Goal: Task Accomplishment & Management: Use online tool/utility

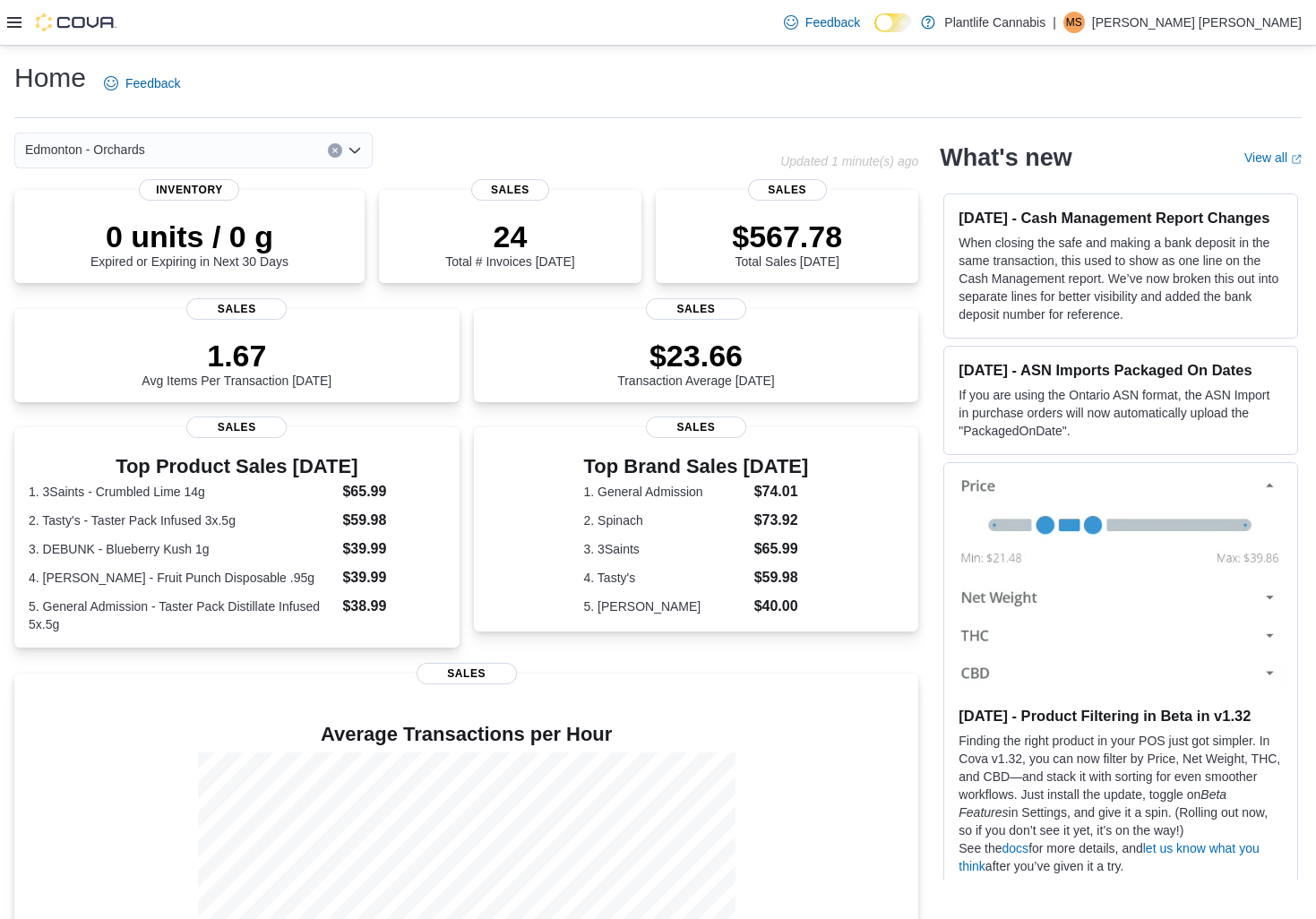
click at [17, 27] on icon at bounding box center [14, 21] width 15 height 11
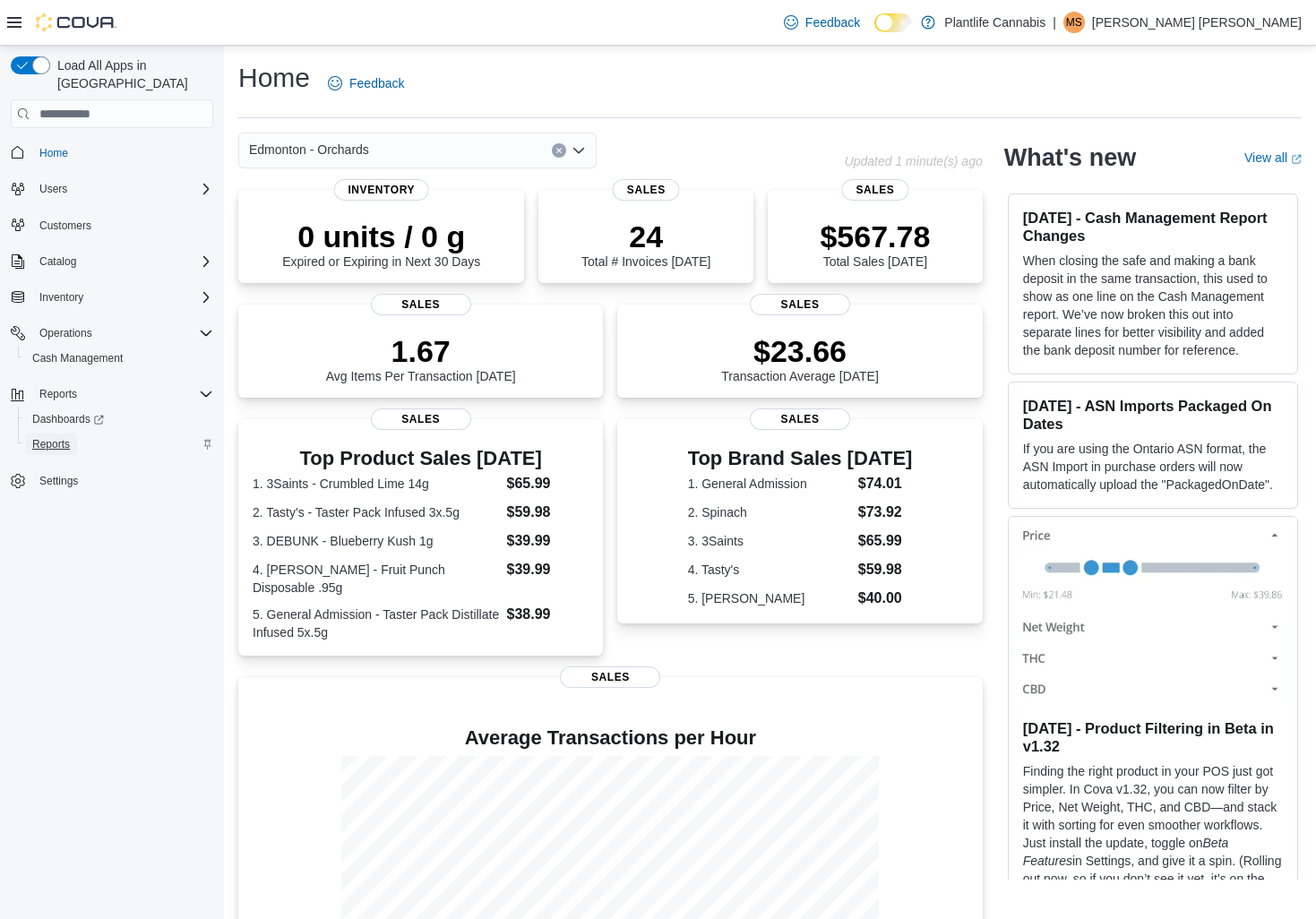
click at [66, 437] on span "Reports" at bounding box center [51, 444] width 38 height 15
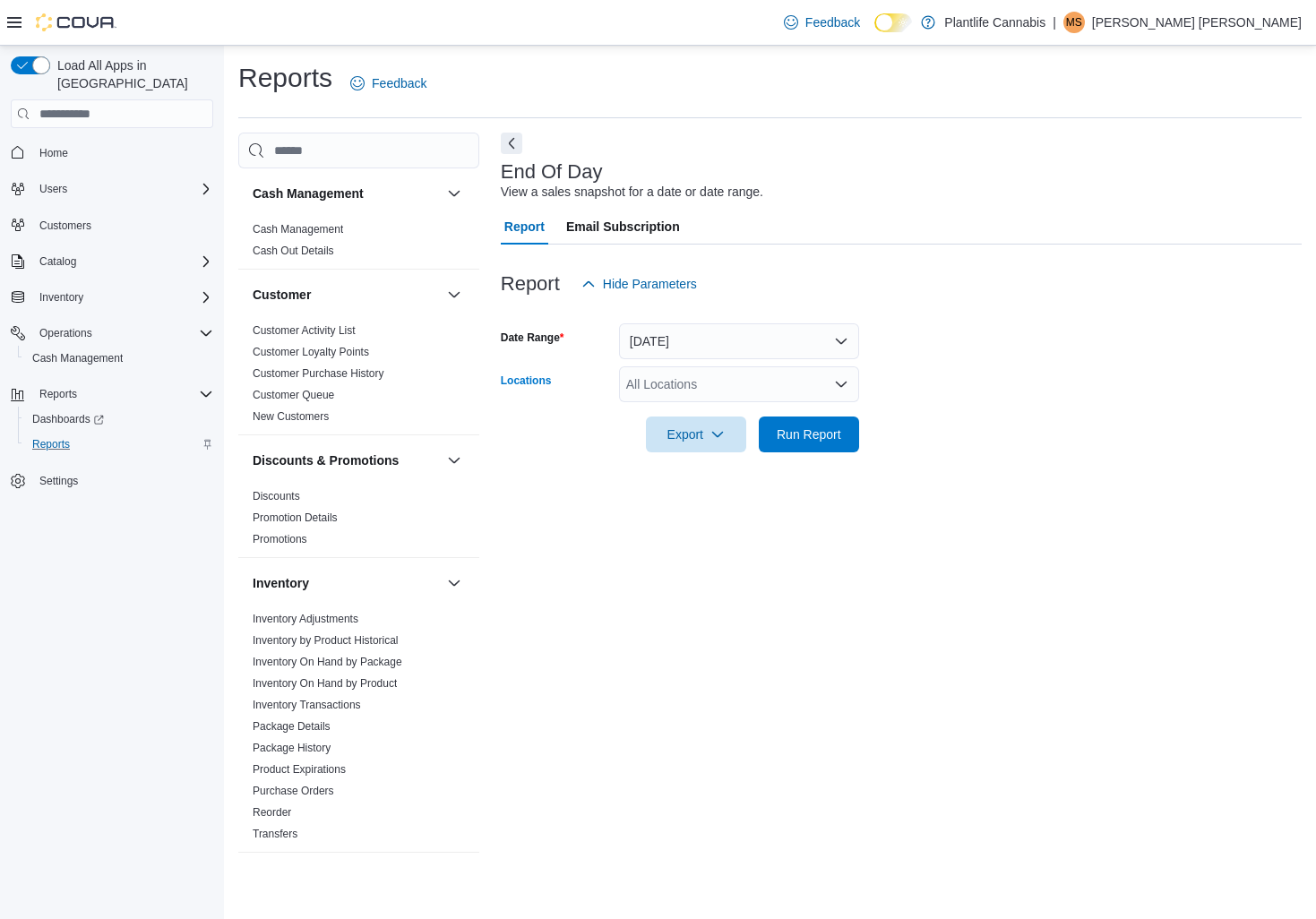
click at [843, 386] on icon "Open list of options" at bounding box center [841, 385] width 15 height 15
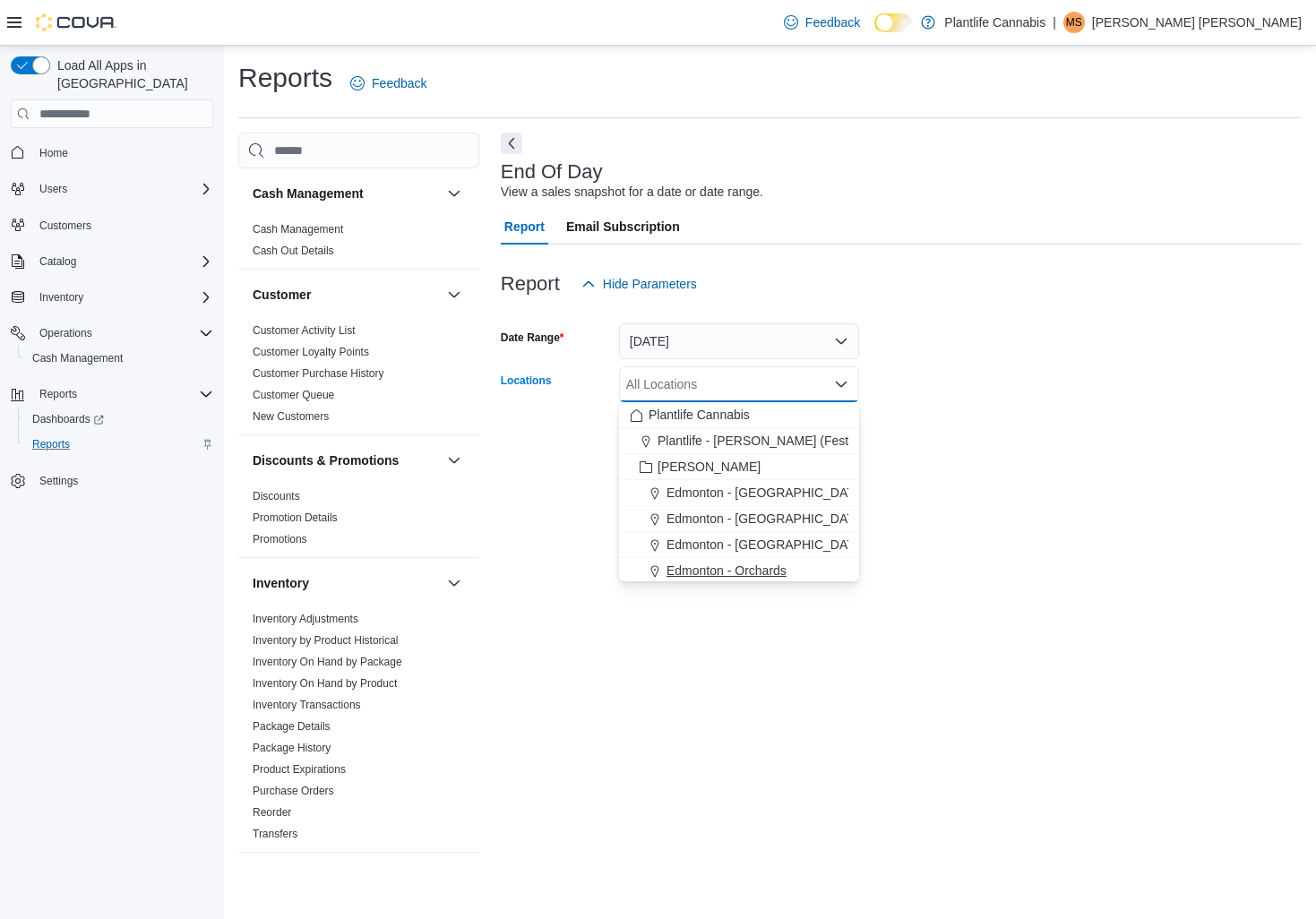
click at [774, 571] on span "Edmonton - Orchards" at bounding box center [726, 570] width 120 height 18
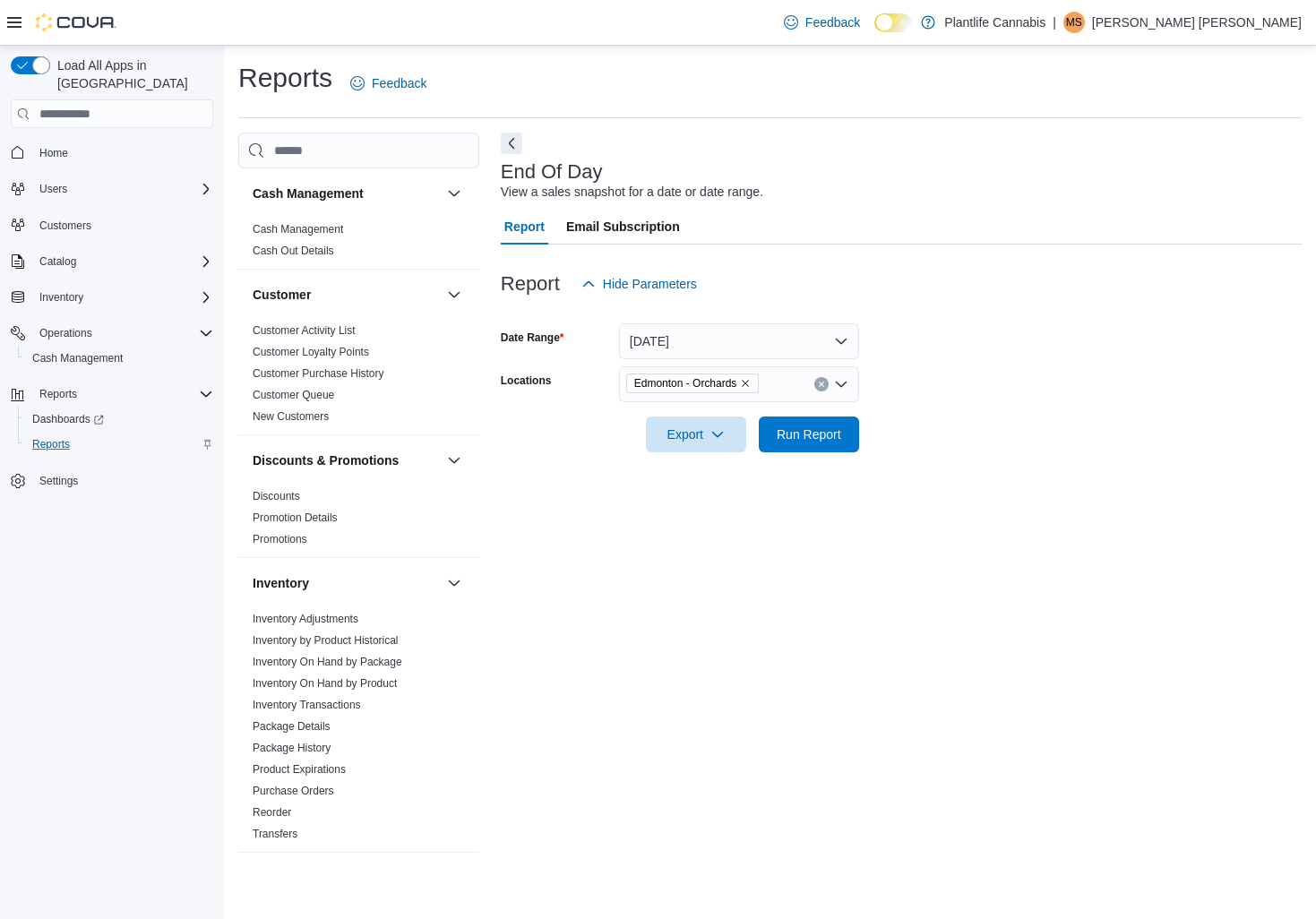
click at [967, 402] on div at bounding box center [901, 409] width 801 height 15
click at [823, 442] on span "Run Report" at bounding box center [809, 433] width 64 height 18
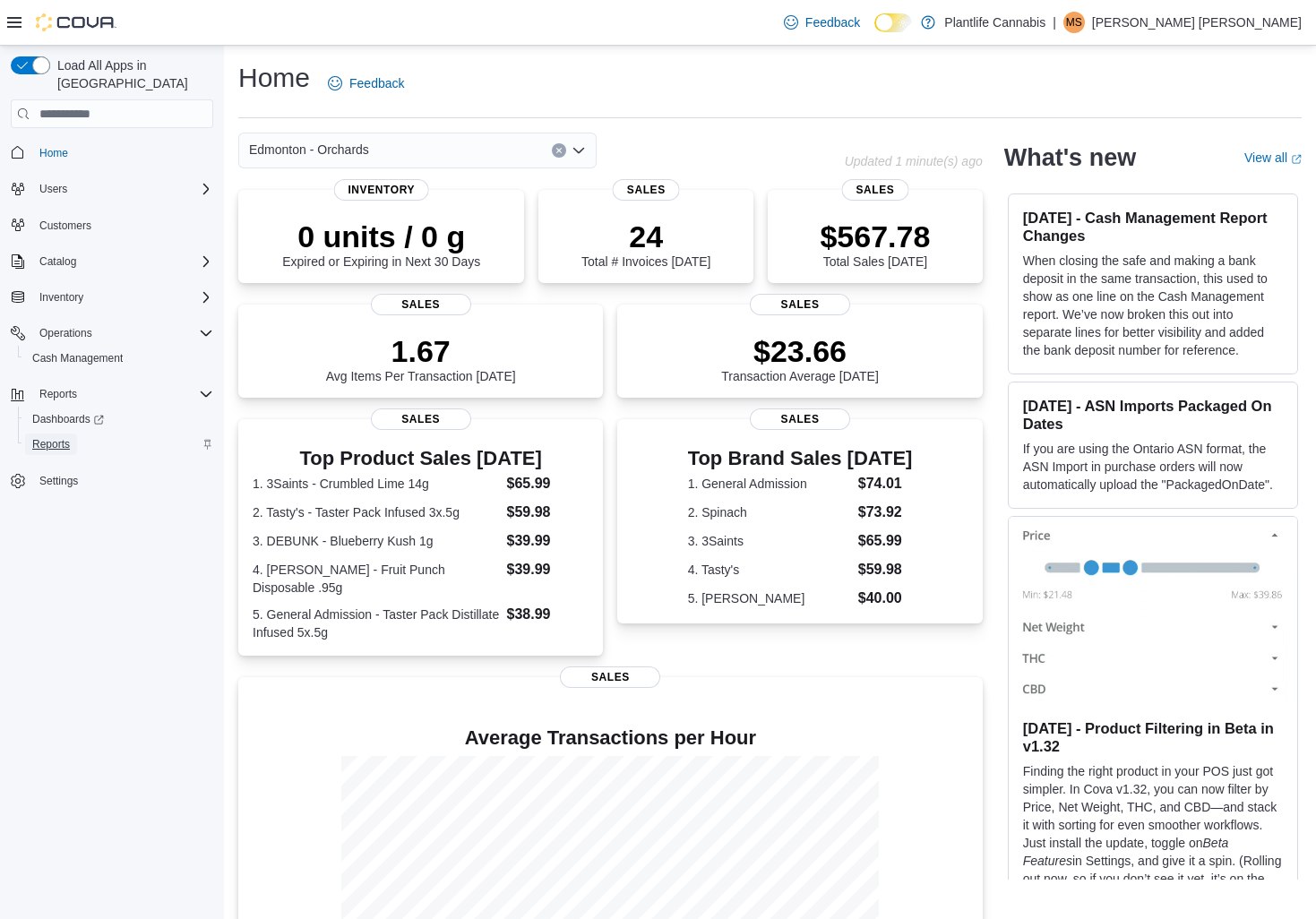
click at [56, 437] on span "Reports" at bounding box center [51, 444] width 38 height 15
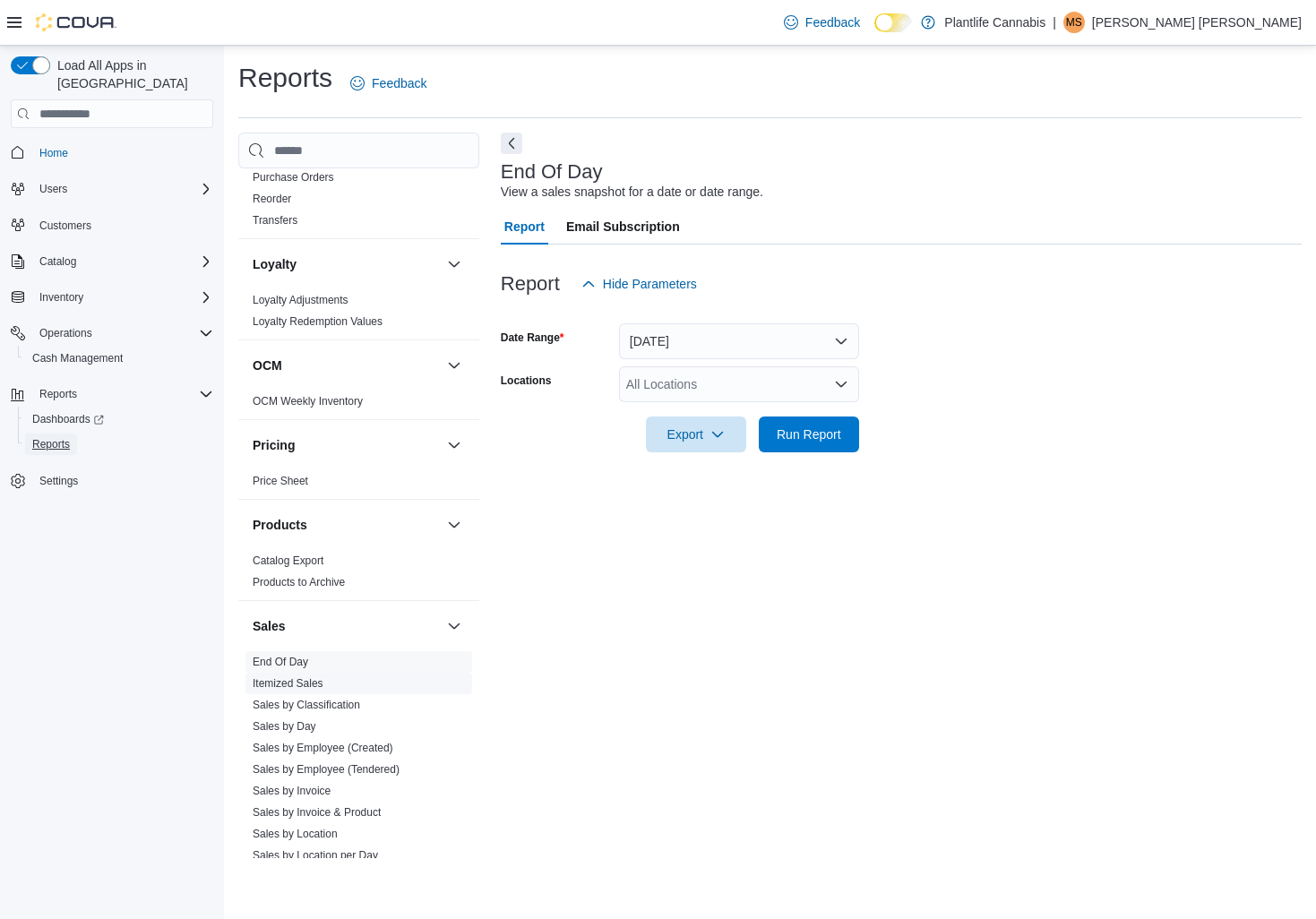
scroll to position [615, 0]
click at [384, 768] on link "Sales by Employee (Tendered)" at bounding box center [326, 767] width 147 height 13
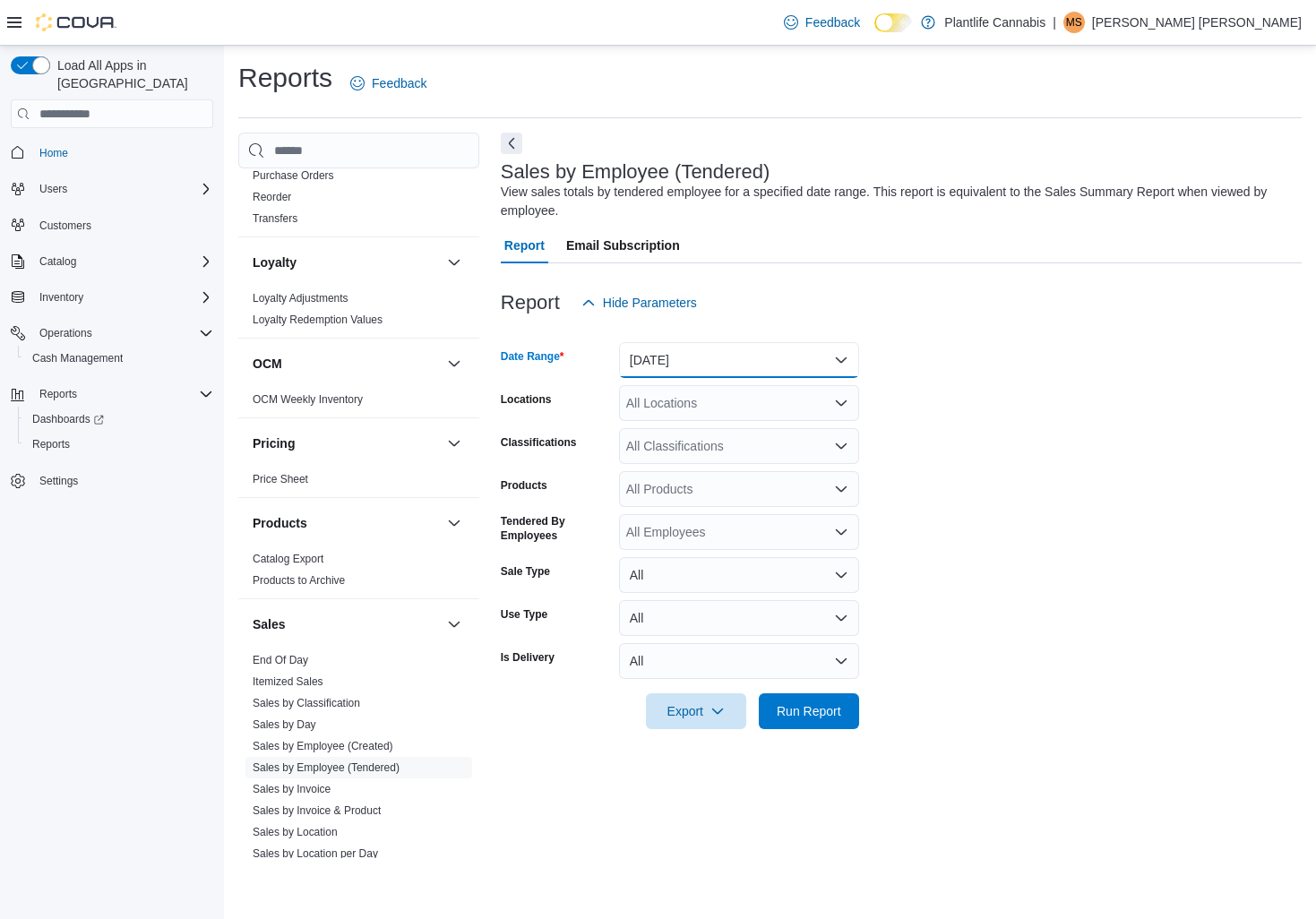
click at [840, 360] on button "Yesterday" at bounding box center [739, 360] width 240 height 36
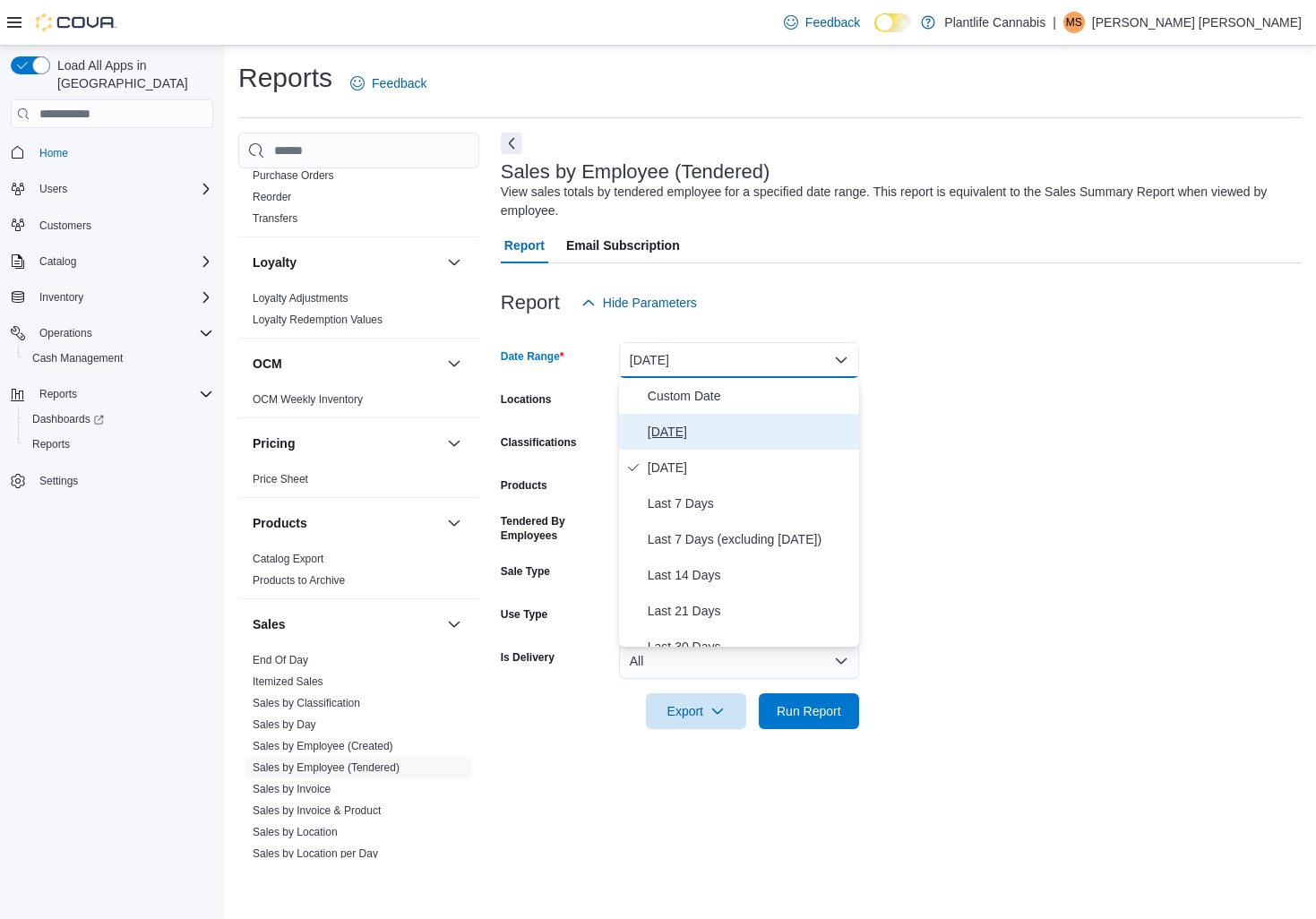
click at [681, 433] on span "[DATE]" at bounding box center [749, 432] width 204 height 21
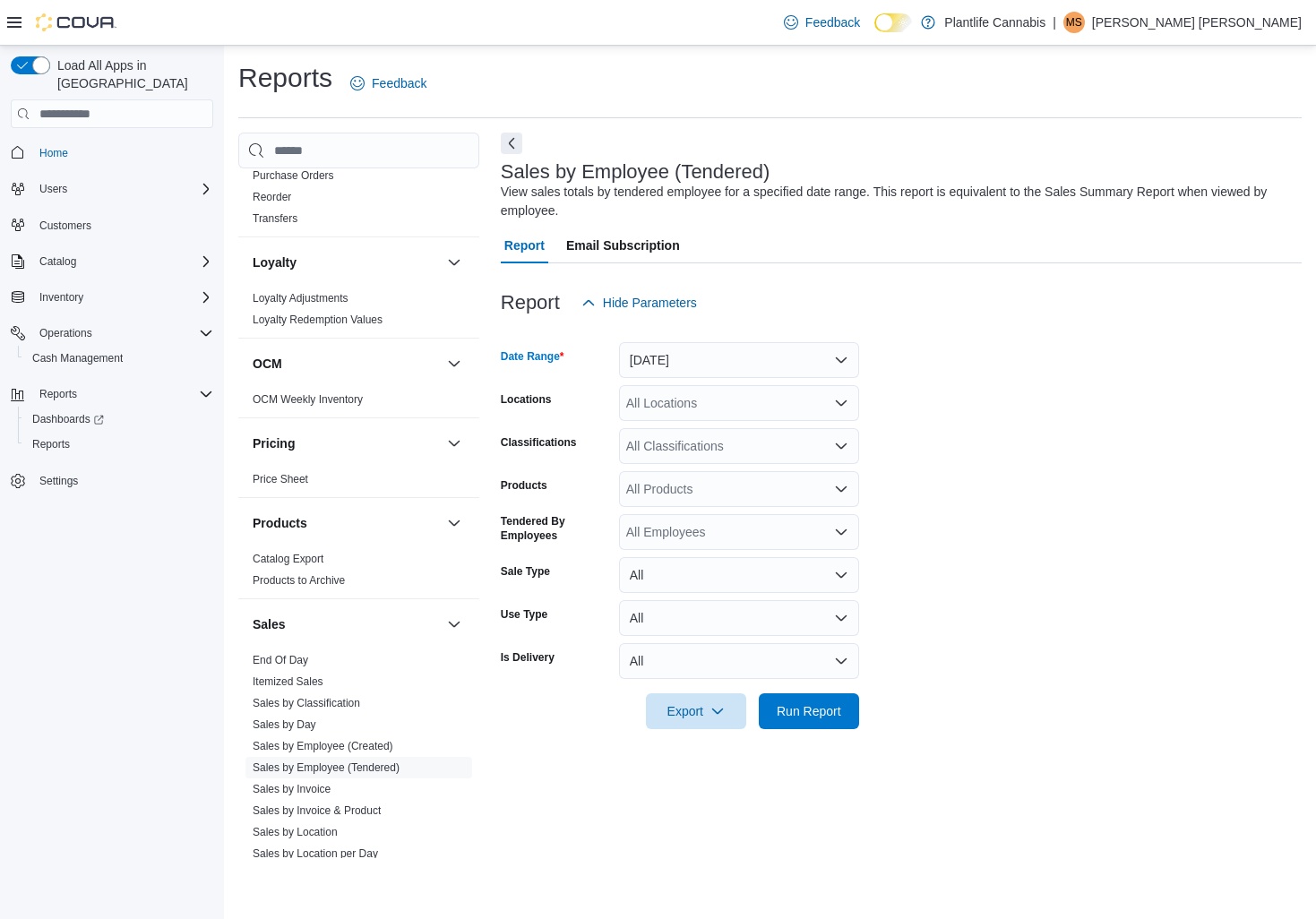
click at [842, 403] on icon "Open list of options" at bounding box center [841, 403] width 11 height 6
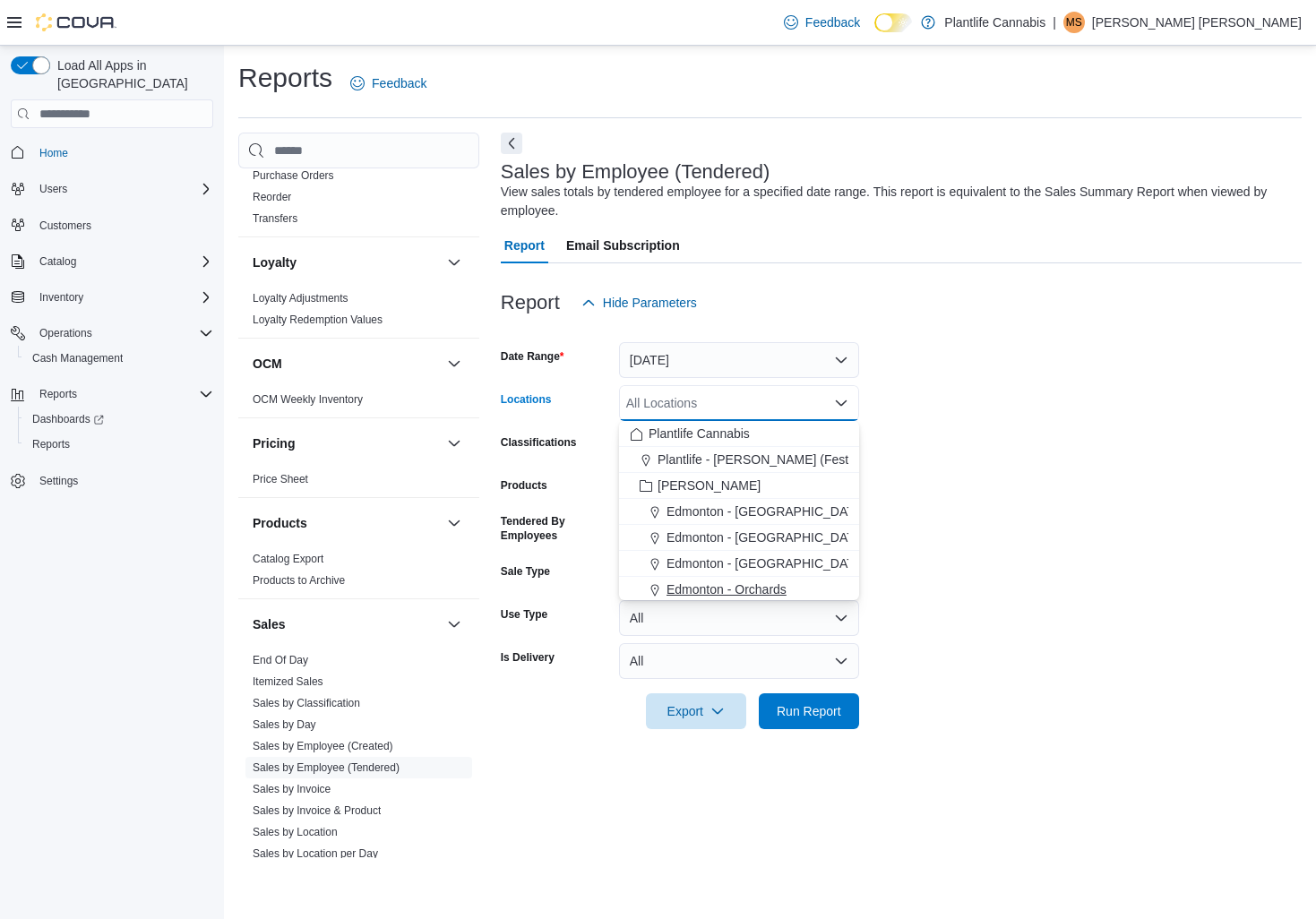
click at [771, 591] on span "Edmonton - Orchards" at bounding box center [726, 589] width 120 height 18
click at [821, 716] on span "Run Report" at bounding box center [809, 711] width 64 height 18
